Goal: Navigation & Orientation: Find specific page/section

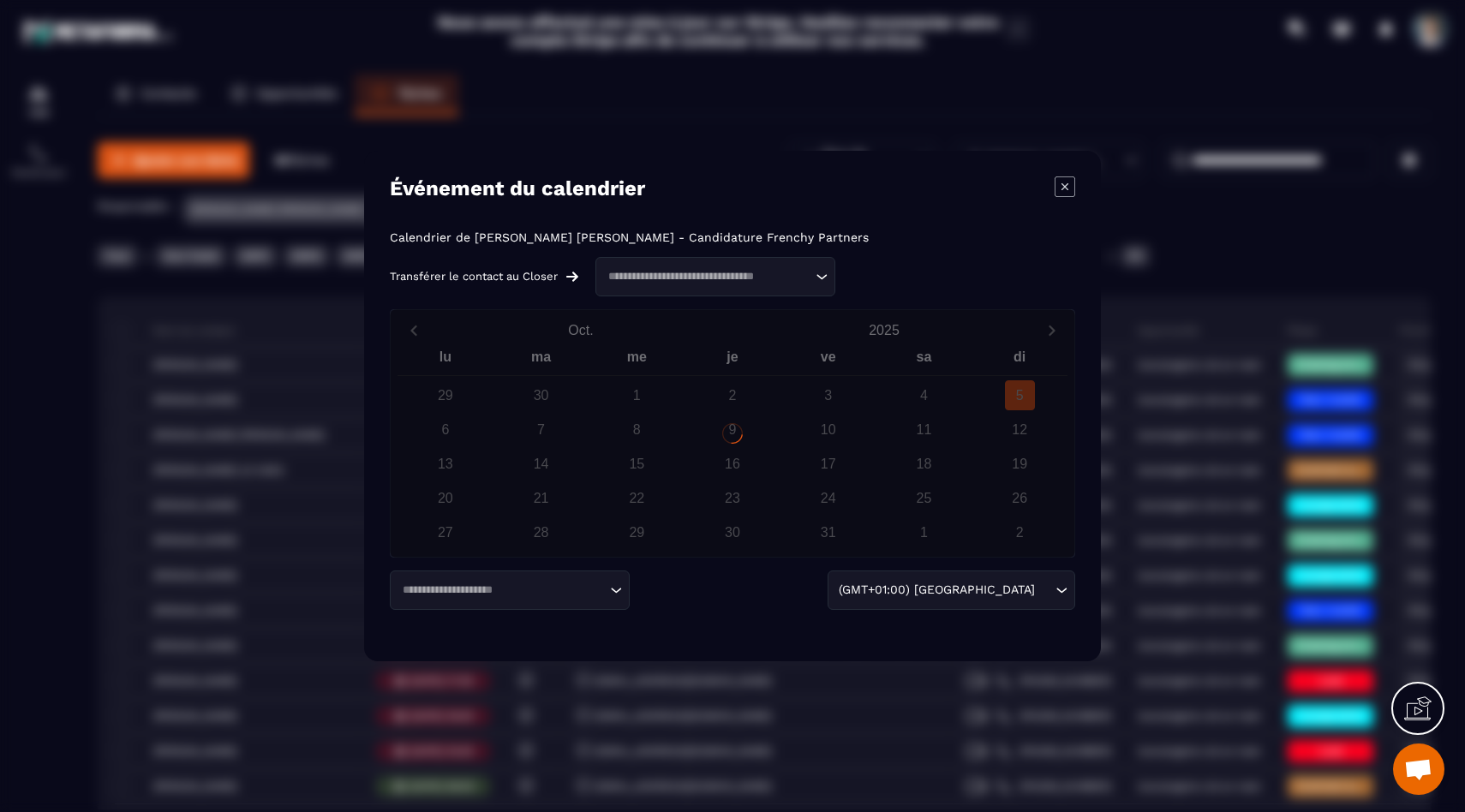
scroll to position [1587, 0]
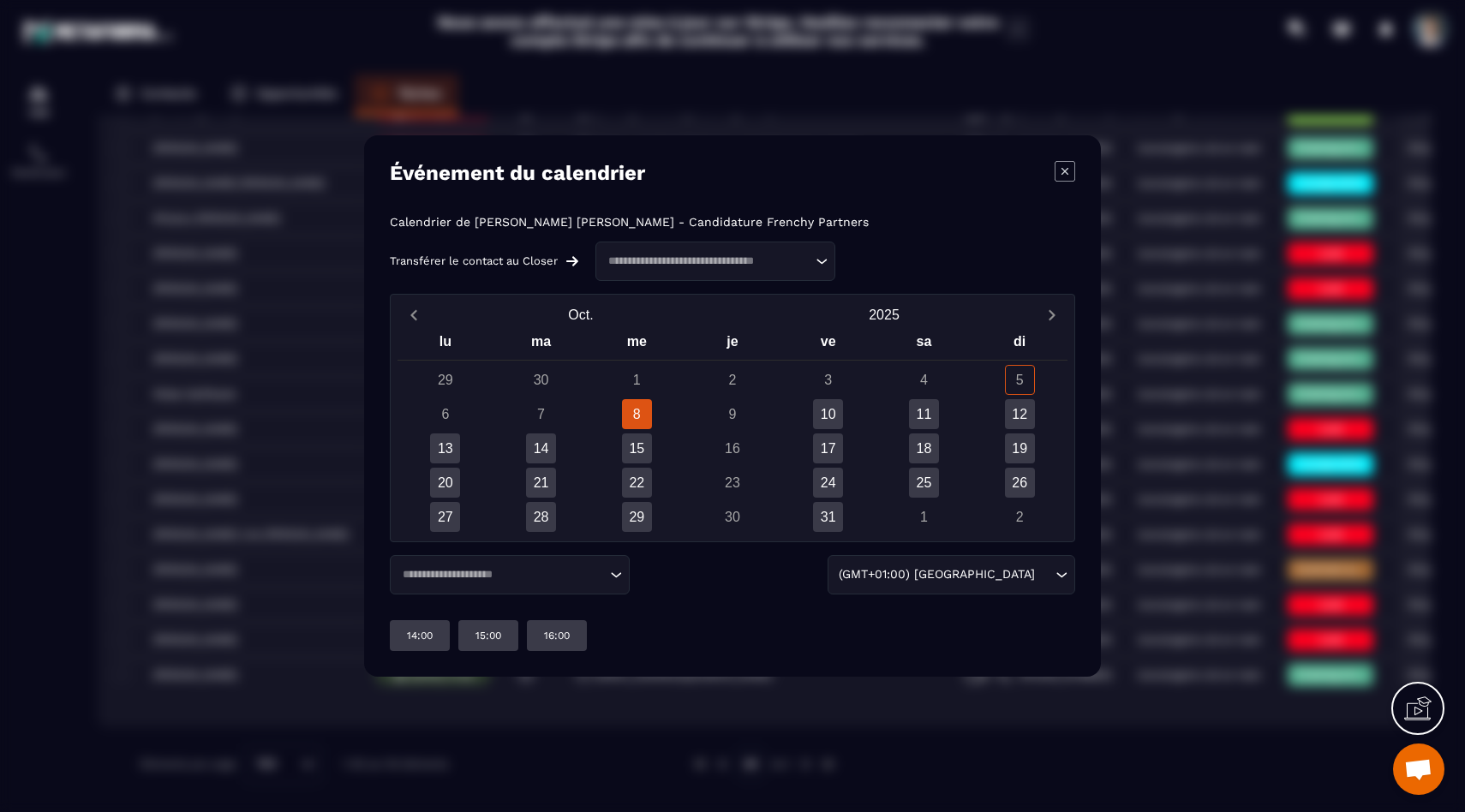
click at [299, 406] on div "Modal window" at bounding box center [732, 406] width 1465 height 812
click at [1069, 179] on icon "Modal window" at bounding box center [1065, 171] width 21 height 21
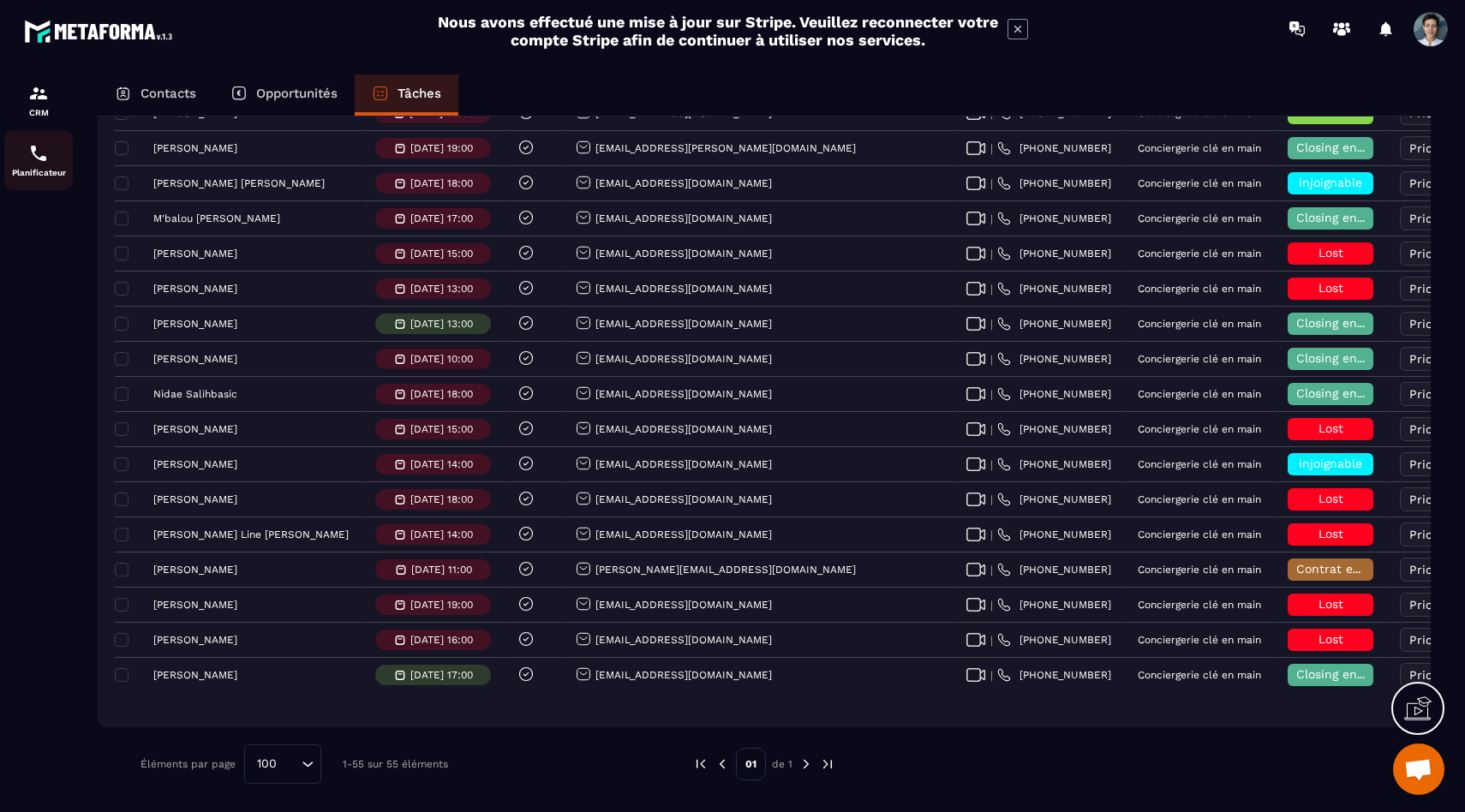
click at [31, 150] on img at bounding box center [39, 154] width 21 height 21
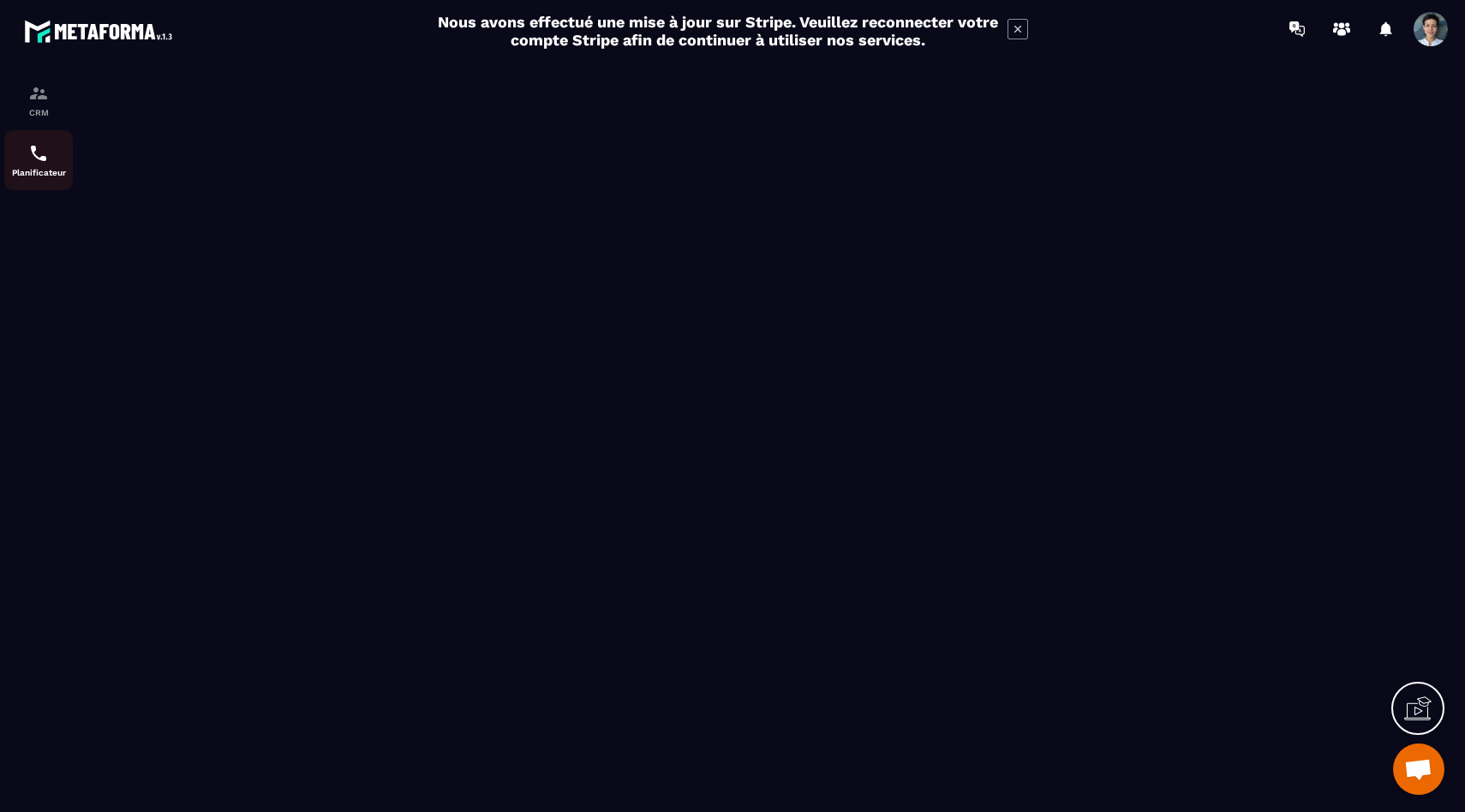
click at [24, 176] on p "Planificateur" at bounding box center [38, 172] width 69 height 10
click at [37, 135] on link "Planificateur" at bounding box center [38, 160] width 69 height 60
click at [43, 117] on p "CRM" at bounding box center [38, 112] width 69 height 10
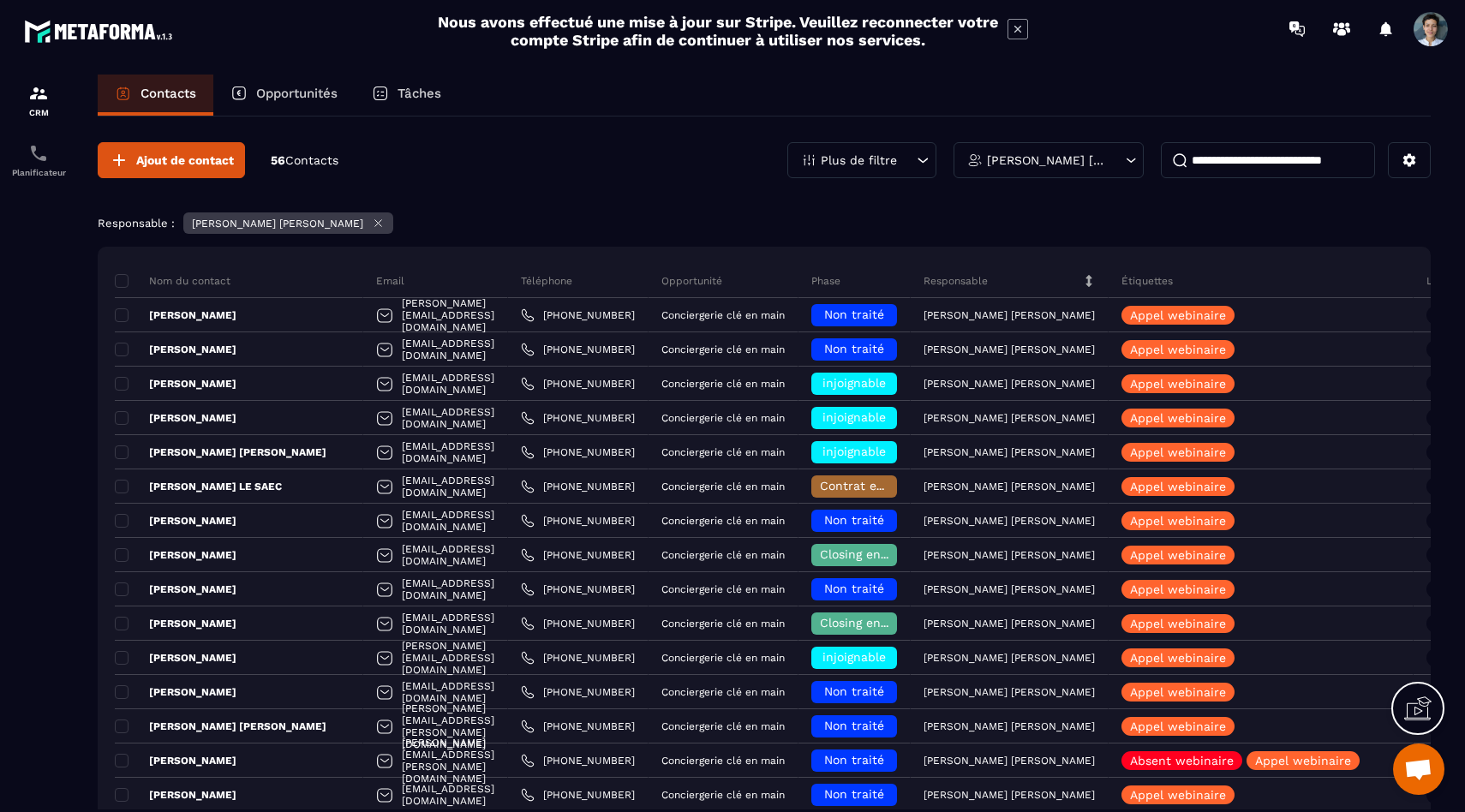
click at [416, 105] on div "Tâches" at bounding box center [406, 95] width 103 height 41
